Goal: Information Seeking & Learning: Learn about a topic

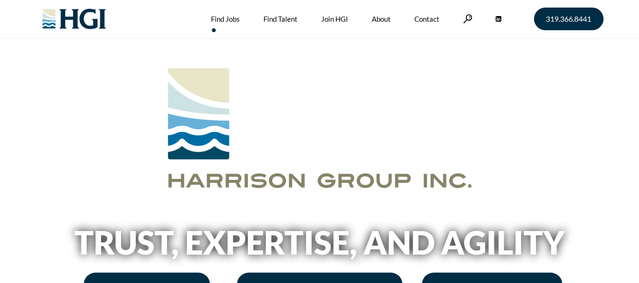
click at [229, 16] on link "Find Jobs" at bounding box center [225, 19] width 29 height 38
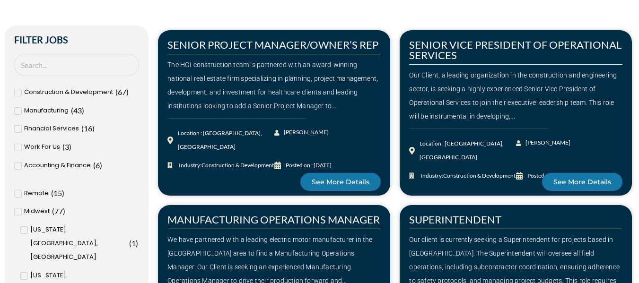
scroll to position [208, 0]
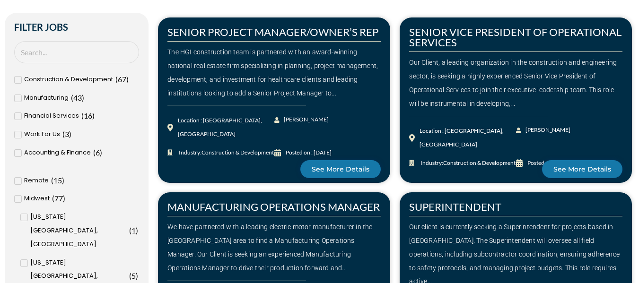
click at [59, 133] on span "Work For Us" at bounding box center [42, 135] width 36 height 14
click at [0, 0] on input "Work For Us ( 3 )" at bounding box center [0, 0] width 0 height 0
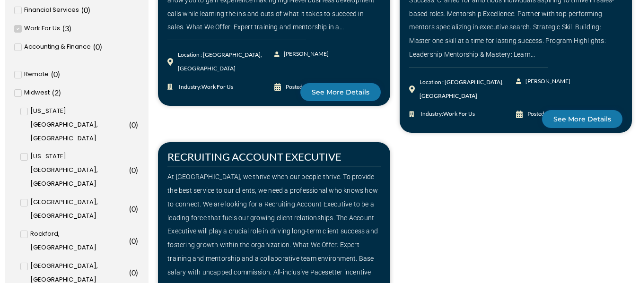
scroll to position [341, 0]
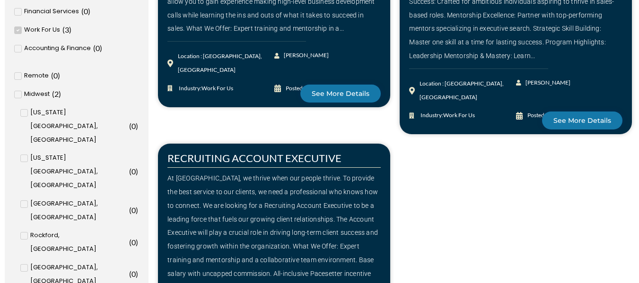
click at [0, 0] on input "[GEOGRAPHIC_DATA], [GEOGRAPHIC_DATA] ( 2 )" at bounding box center [0, 0] width 0 height 0
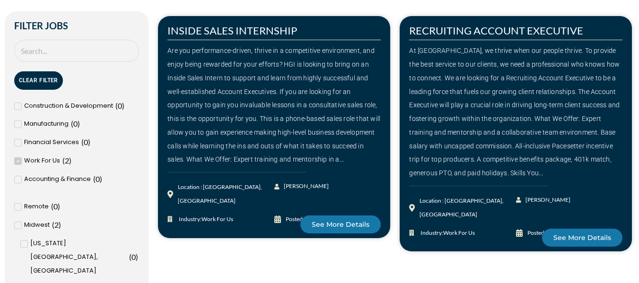
scroll to position [208, 0]
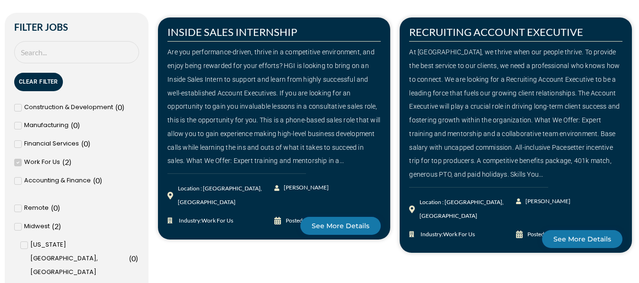
click at [18, 161] on icon at bounding box center [18, 163] width 3 height 6
click at [0, 0] on input "Work For Us ( 2 )" at bounding box center [0, 0] width 0 height 0
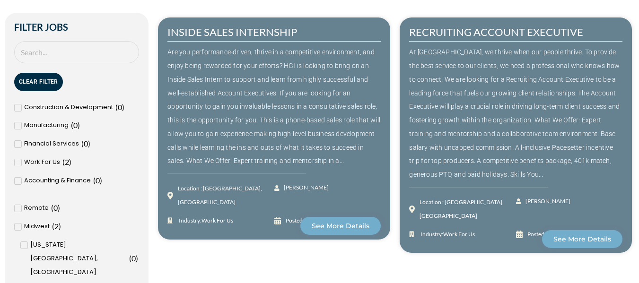
click at [20, 180] on span at bounding box center [18, 181] width 8 height 8
click at [0, 0] on input "Accounting & Finance ( 0 )" at bounding box center [0, 0] width 0 height 0
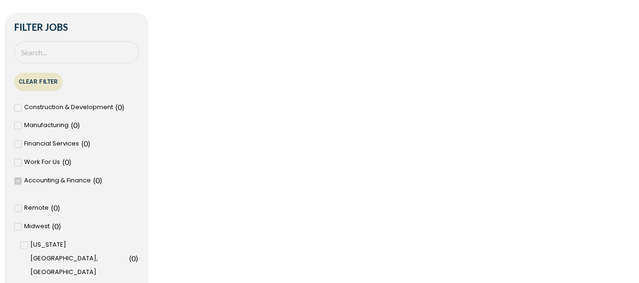
click at [34, 86] on button "Clear Filter" at bounding box center [38, 82] width 49 height 18
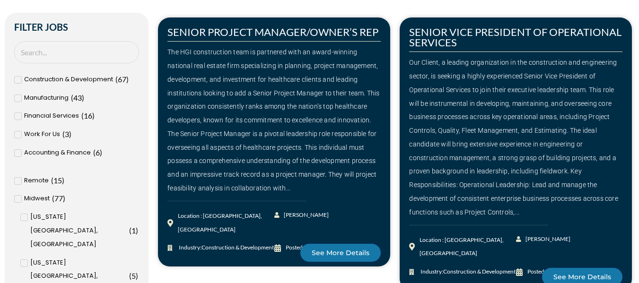
click at [32, 152] on span "Accounting & Finance" at bounding box center [57, 153] width 67 height 14
click at [0, 0] on input "Accounting & Finance ( 6 )" at bounding box center [0, 0] width 0 height 0
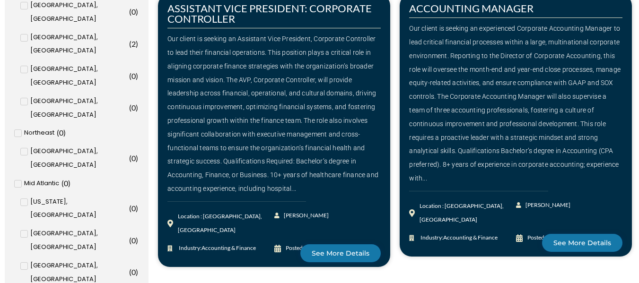
scroll to position [776, 0]
